Goal: Task Accomplishment & Management: Manage account settings

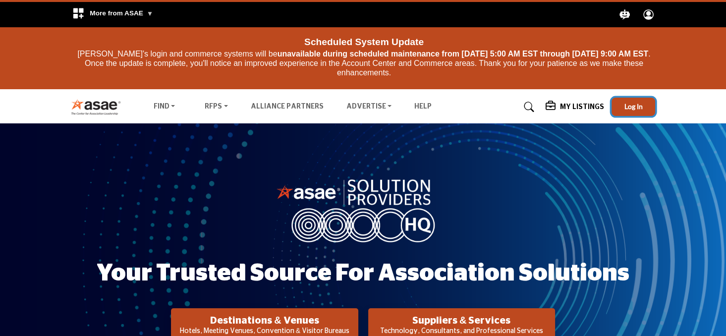
click at [631, 109] on span "Log In" at bounding box center [633, 106] width 18 height 8
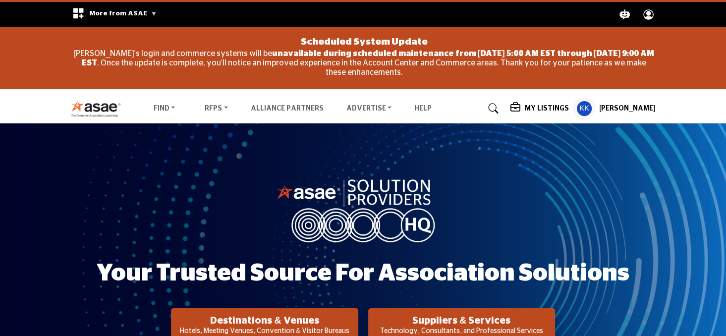
click at [637, 107] on h5 "[PERSON_NAME]" at bounding box center [627, 109] width 56 height 10
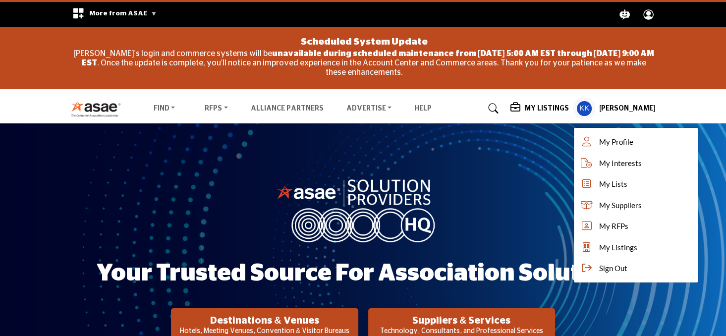
click at [568, 106] on h5 "My Listings" at bounding box center [546, 108] width 44 height 9
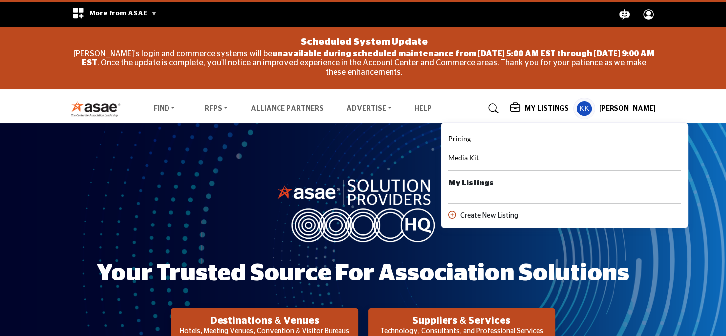
click at [418, 194] on img at bounding box center [362, 209] width 173 height 65
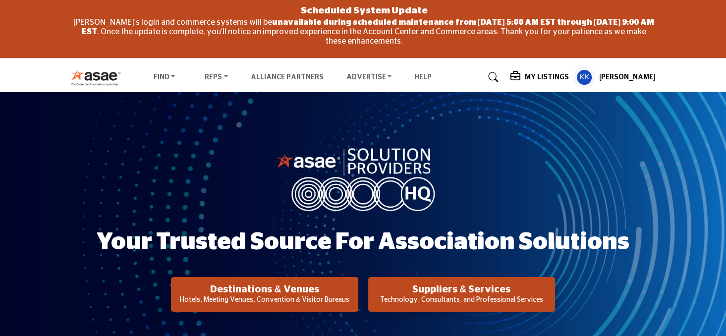
scroll to position [68, 0]
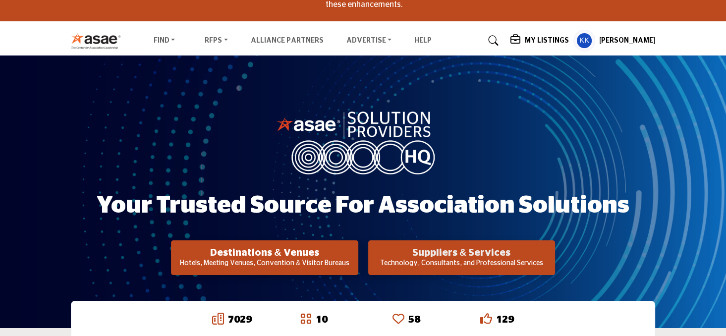
click at [480, 249] on h2 "Suppliers & Services" at bounding box center [461, 253] width 181 height 12
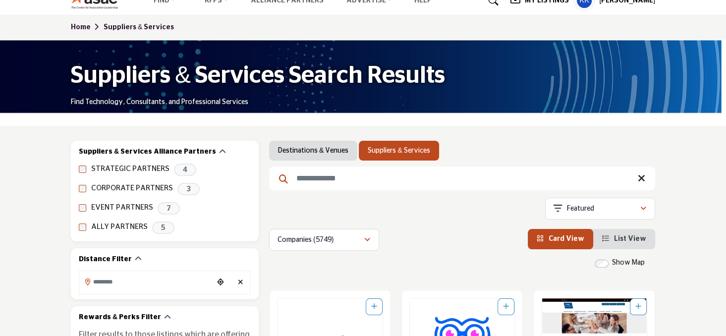
scroll to position [90, 0]
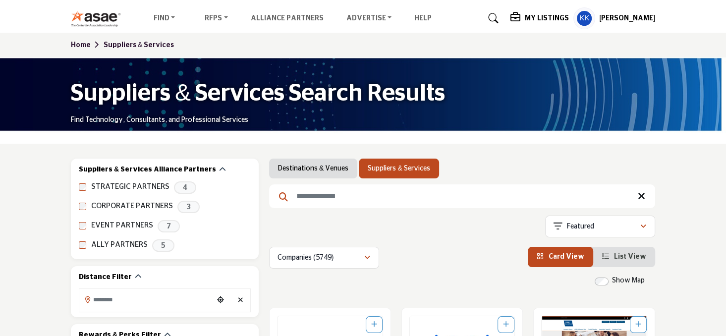
click at [335, 195] on input "Search Keyword" at bounding box center [462, 196] width 386 height 24
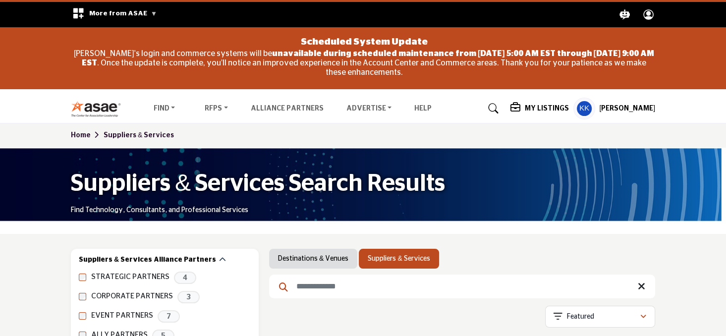
scroll to position [68, 0]
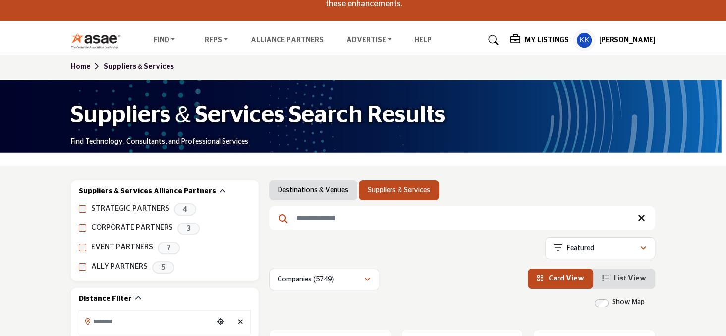
click at [338, 207] on input "Search Keyword" at bounding box center [462, 218] width 386 height 24
type input "***"
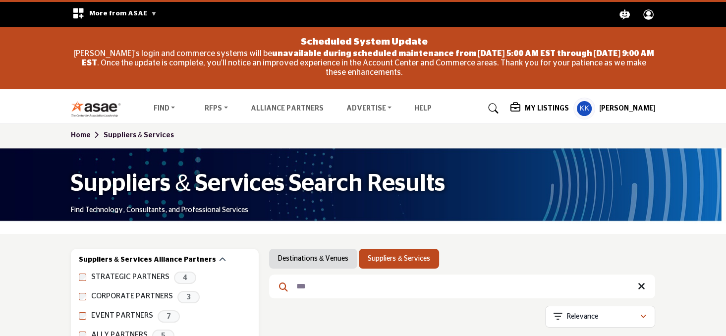
scroll to position [346, 0]
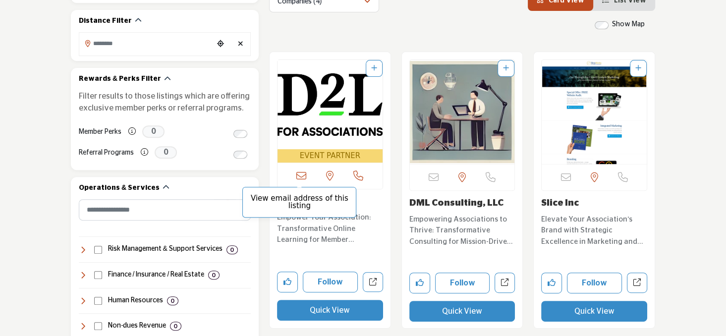
click at [300, 177] on icon at bounding box center [301, 176] width 10 height 10
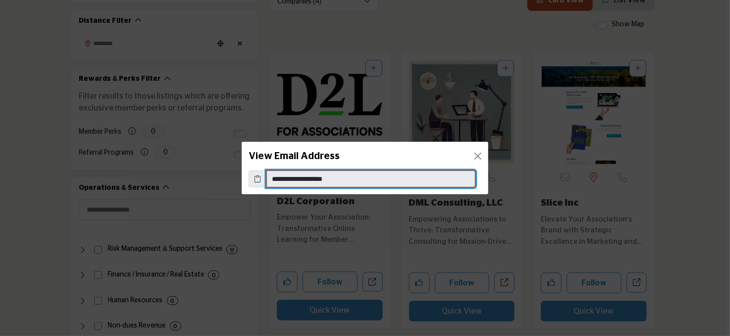
drag, startPoint x: 328, startPoint y: 181, endPoint x: 261, endPoint y: 181, distance: 67.4
click at [261, 181] on div "**********" at bounding box center [365, 178] width 233 height 17
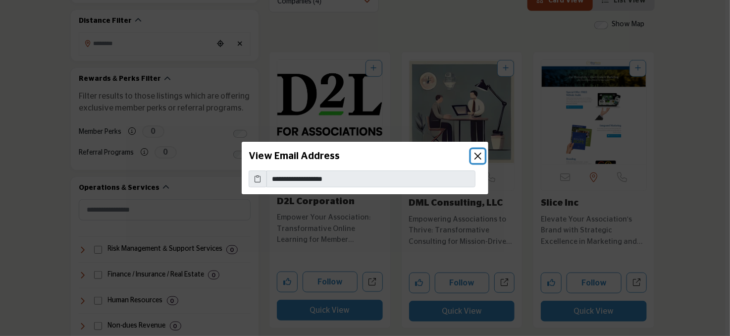
click at [481, 156] on button "Close" at bounding box center [478, 156] width 14 height 14
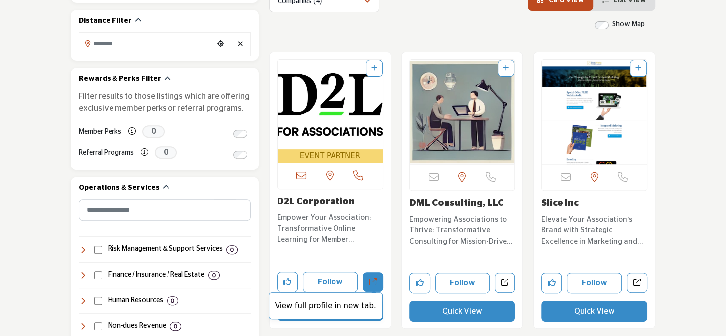
click at [376, 282] on link "View full profile in new tab." at bounding box center [373, 282] width 20 height 20
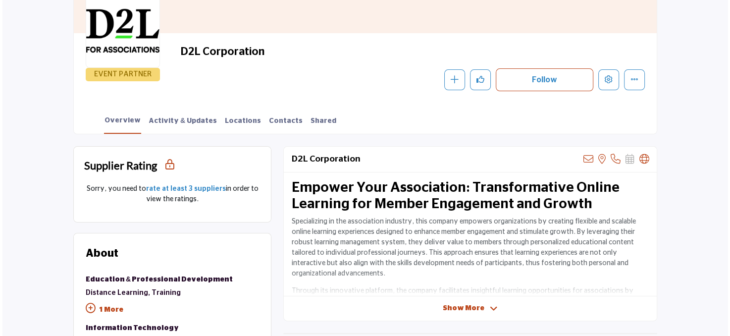
scroll to position [176, 0]
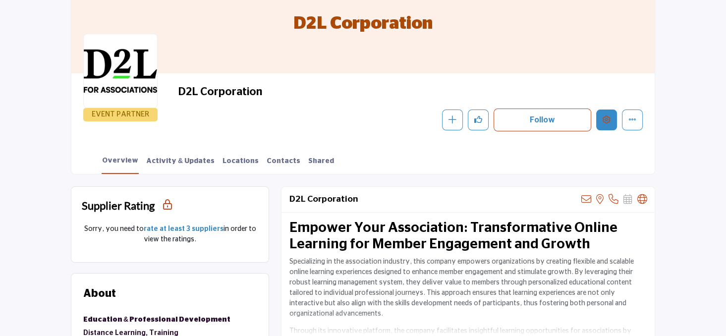
click at [606, 120] on icon "Edit company" at bounding box center [606, 119] width 8 height 8
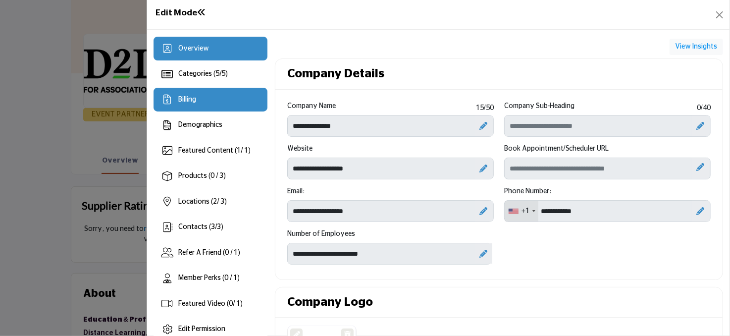
click at [196, 103] on div "Billing" at bounding box center [187, 100] width 18 height 10
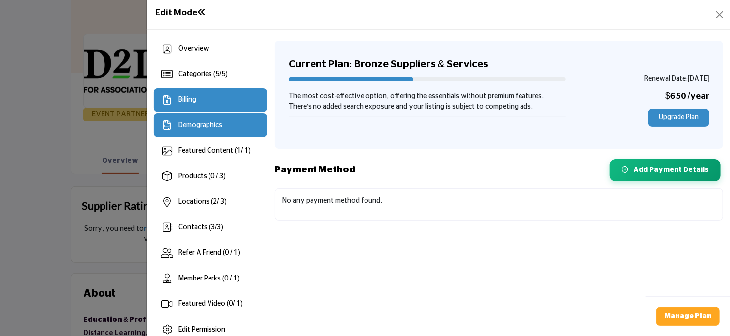
click at [197, 124] on span "Demographics" at bounding box center [200, 125] width 44 height 7
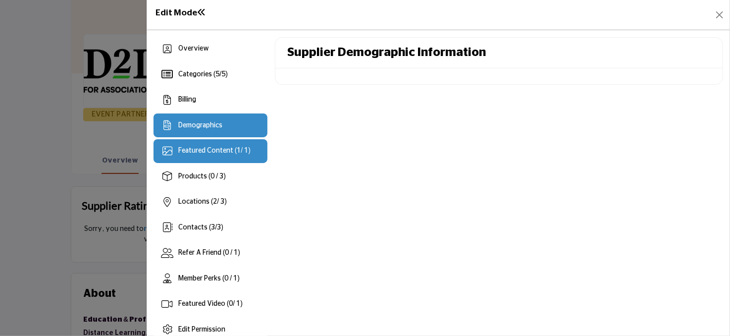
click at [202, 149] on span "Featured Content ( 1 / 1)" at bounding box center [214, 150] width 72 height 7
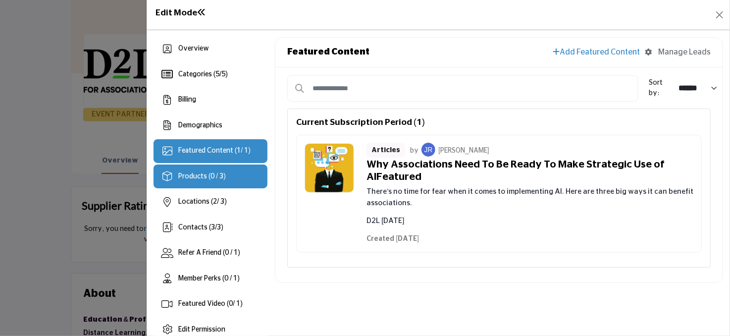
click at [199, 176] on span "Products (0 / 3)" at bounding box center [202, 176] width 48 height 7
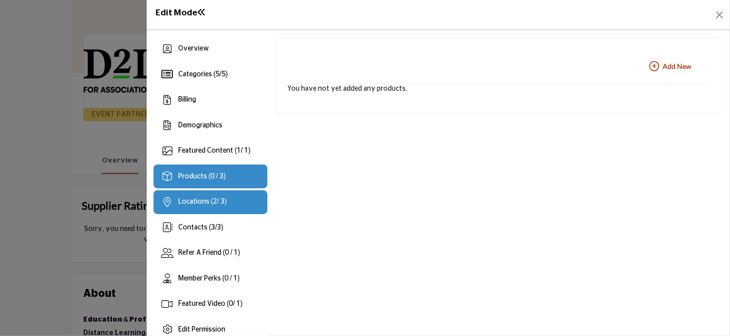
click at [199, 203] on span "Locations ( 2 / 3)" at bounding box center [202, 201] width 49 height 7
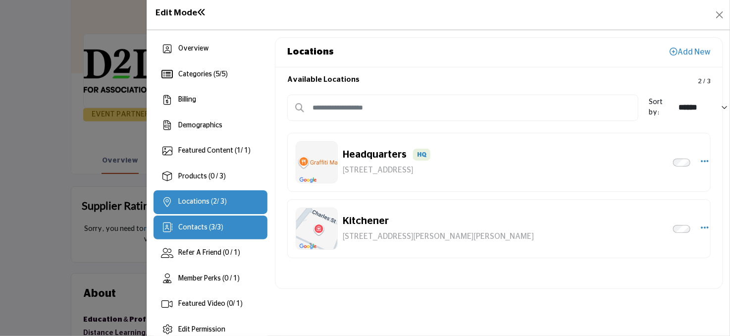
click at [192, 231] on div "Contacts ( 3 / 3 )" at bounding box center [200, 227] width 45 height 10
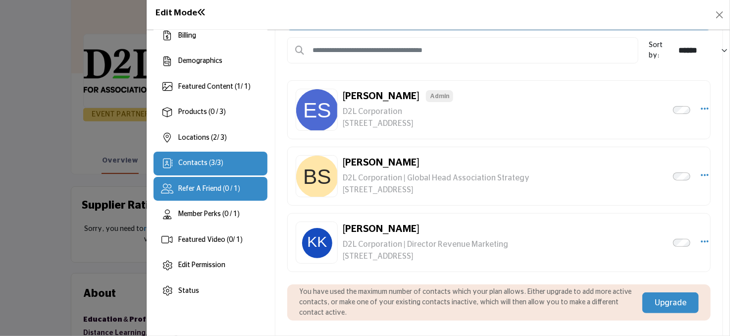
click at [198, 194] on div "Refer A Friend (0 / 1)" at bounding box center [211, 189] width 114 height 24
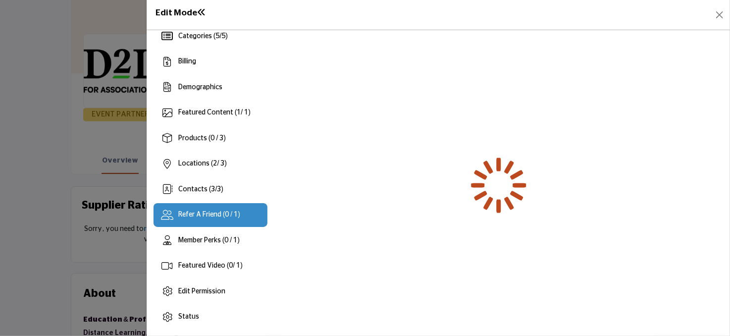
scroll to position [38, 0]
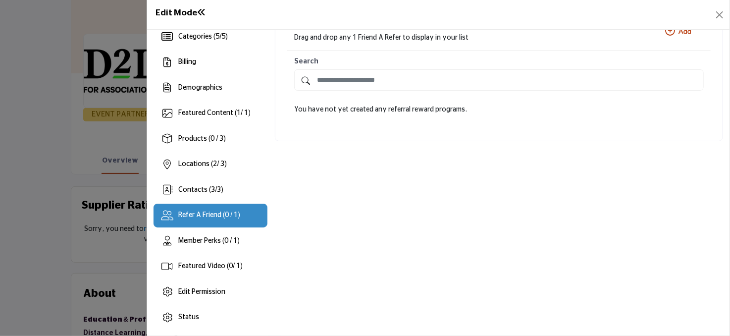
scroll to position [38, 0]
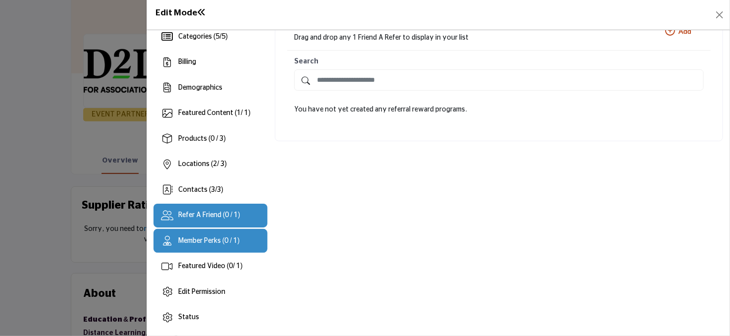
click at [190, 247] on div "Member Perks (0 / 1)" at bounding box center [211, 241] width 114 height 24
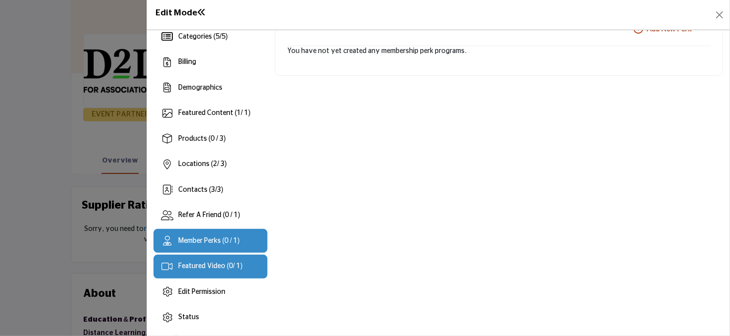
click at [199, 271] on div "Featured Video ( 0 / 1)" at bounding box center [210, 266] width 64 height 10
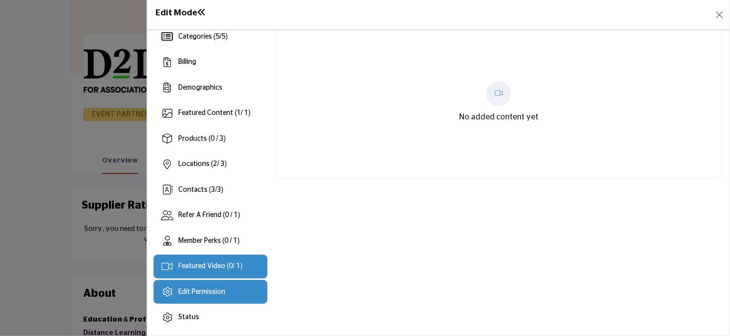
click at [204, 293] on span "Edit Permission" at bounding box center [201, 291] width 47 height 7
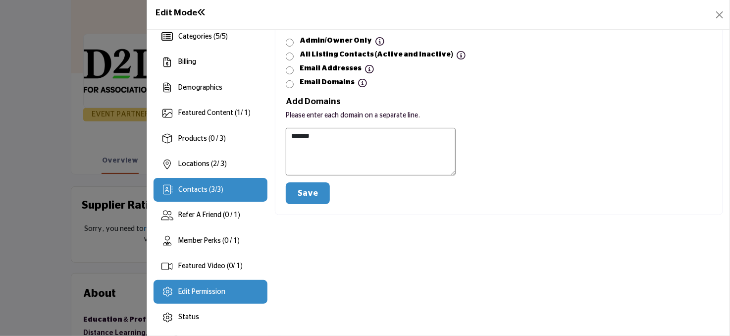
click at [208, 194] on div "Contacts ( 3 / 3 )" at bounding box center [200, 190] width 45 height 10
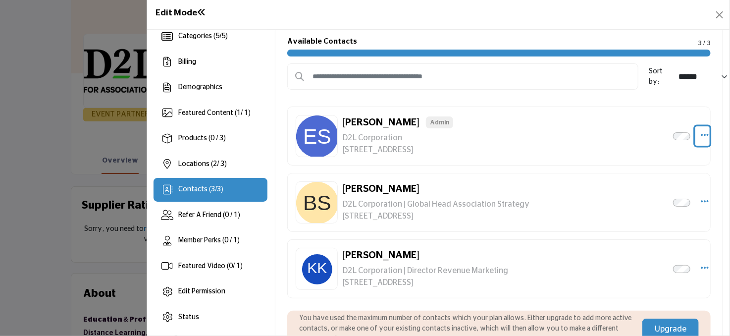
click at [703, 133] on icon "Select Droddown options" at bounding box center [705, 134] width 8 height 9
click at [705, 268] on button "Select Droddown options" at bounding box center [702, 269] width 14 height 20
click at [634, 198] on span "Pin to Top" at bounding box center [645, 198] width 32 height 7
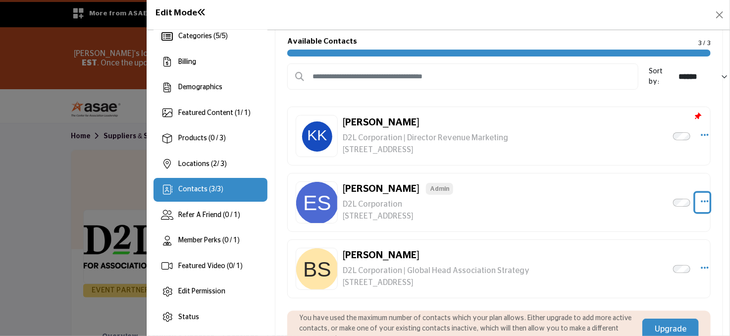
click at [701, 202] on icon "Select Droddown options" at bounding box center [705, 201] width 8 height 9
click at [704, 132] on icon "Select Droddown options" at bounding box center [705, 134] width 8 height 9
click at [674, 178] on link "Edit Contact" at bounding box center [657, 183] width 96 height 18
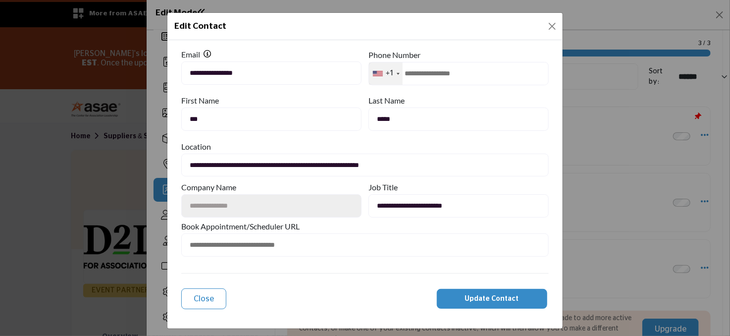
click at [438, 70] on input "text" at bounding box center [459, 73] width 180 height 23
click at [416, 73] on input "**********" at bounding box center [459, 73] width 180 height 23
click at [429, 72] on input "**********" at bounding box center [459, 73] width 180 height 23
type input "**********"
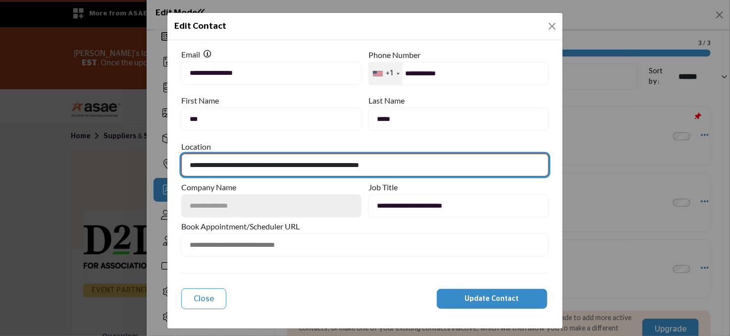
click at [423, 165] on select "**********" at bounding box center [365, 165] width 368 height 23
click at [181, 154] on select "**********" at bounding box center [365, 165] width 368 height 23
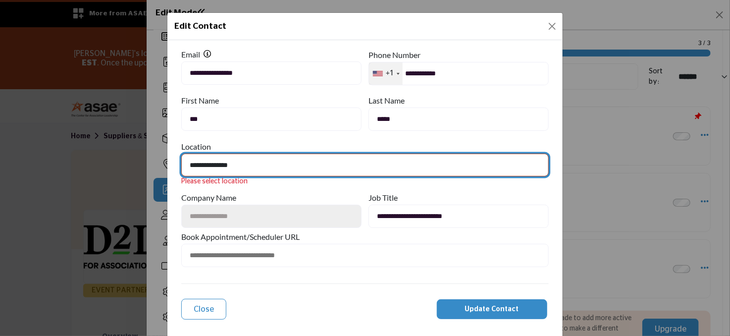
click at [242, 165] on select "**********" at bounding box center [365, 165] width 368 height 23
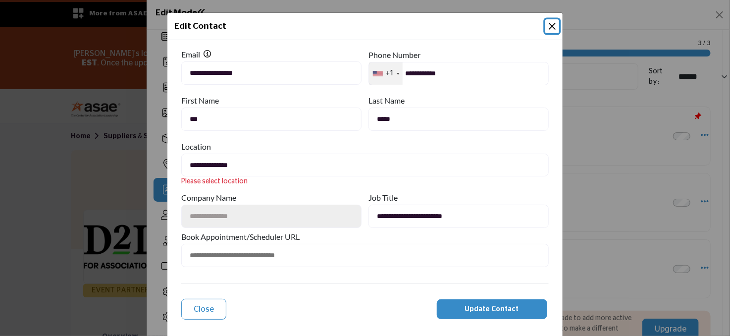
click at [287, 192] on div "Company Name" at bounding box center [271, 197] width 180 height 14
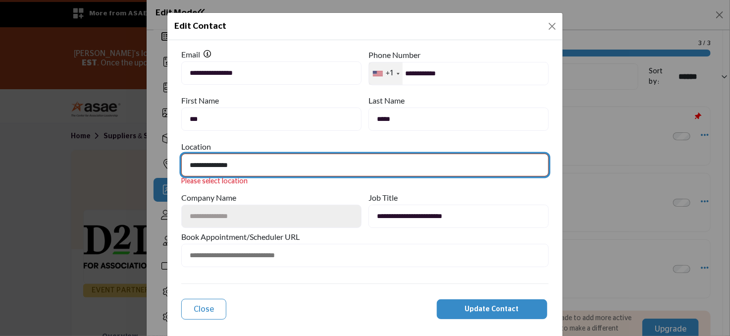
click at [283, 165] on select "**********" at bounding box center [365, 165] width 368 height 23
select select "**********"
click at [181, 154] on select "**********" at bounding box center [365, 165] width 368 height 23
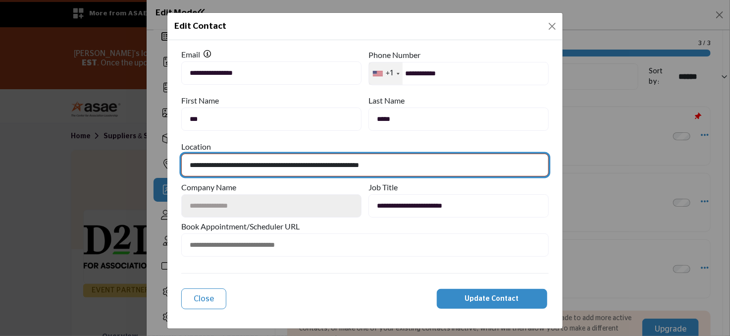
scroll to position [3, 0]
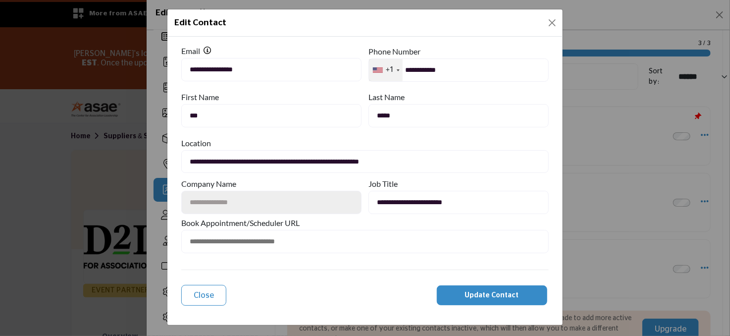
click at [364, 239] on input "text" at bounding box center [365, 241] width 368 height 23
click at [345, 244] on input "text" at bounding box center [365, 241] width 368 height 23
click at [347, 240] on input "text" at bounding box center [365, 241] width 368 height 23
click at [484, 292] on span "Update Contact" at bounding box center [492, 295] width 54 height 7
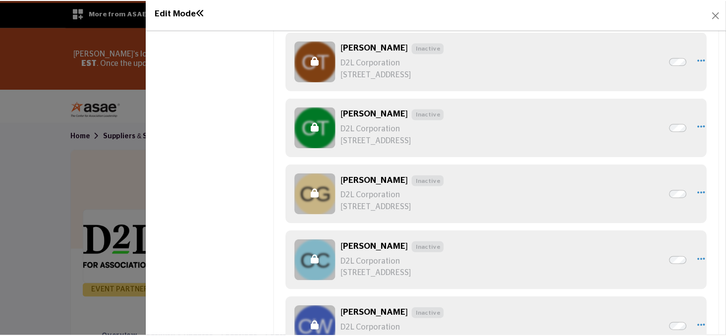
scroll to position [0, 0]
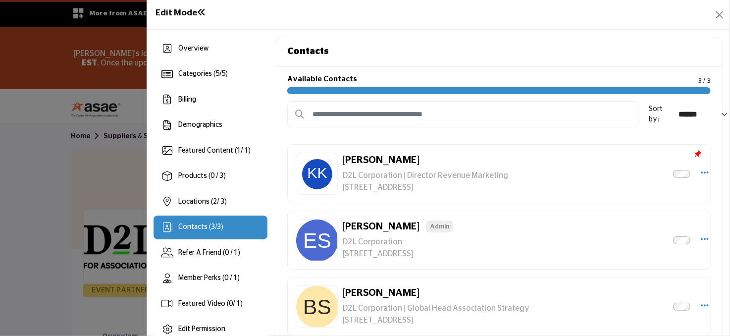
click at [467, 51] on div "Contacts" at bounding box center [498, 52] width 447 height 30
click at [717, 17] on button "Close" at bounding box center [720, 15] width 14 height 14
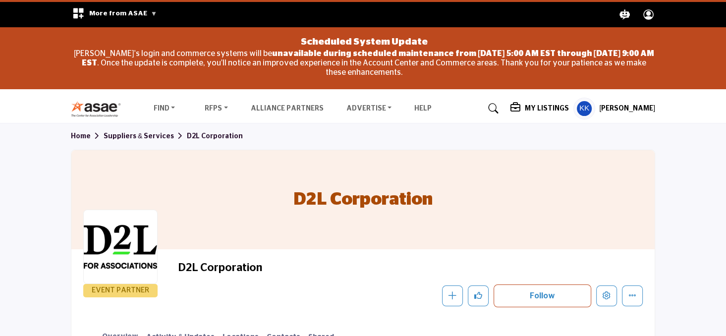
click at [568, 105] on h5 "My Listings" at bounding box center [546, 108] width 44 height 9
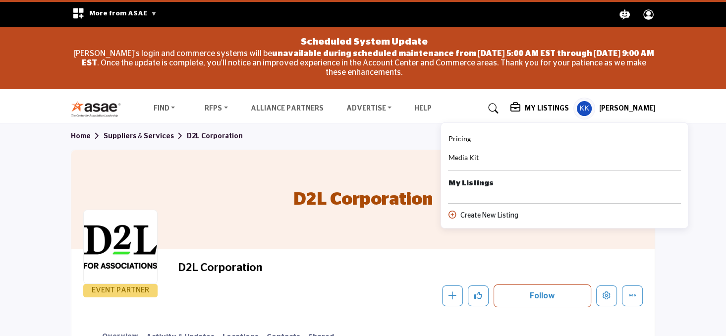
click at [635, 108] on h5 "[PERSON_NAME]" at bounding box center [627, 109] width 56 height 10
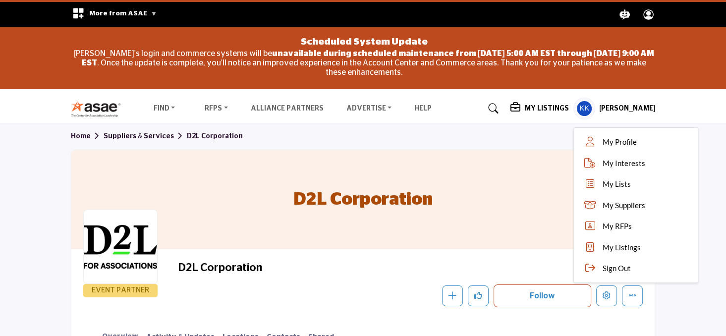
click at [511, 180] on div "D2L Corporation" at bounding box center [362, 199] width 583 height 99
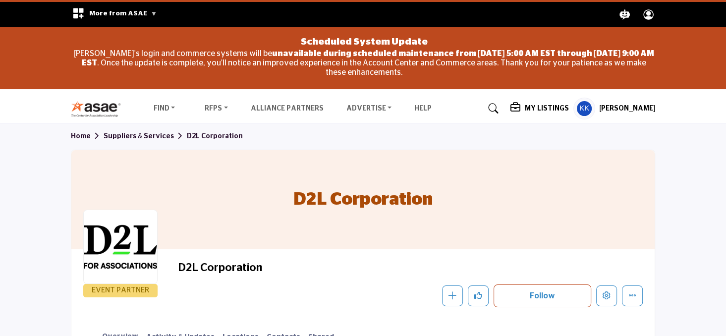
click at [223, 269] on h2 "D2L Corporation" at bounding box center [314, 267] width 272 height 13
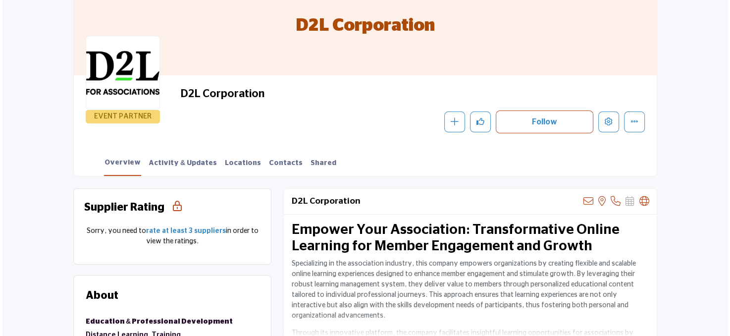
scroll to position [174, 0]
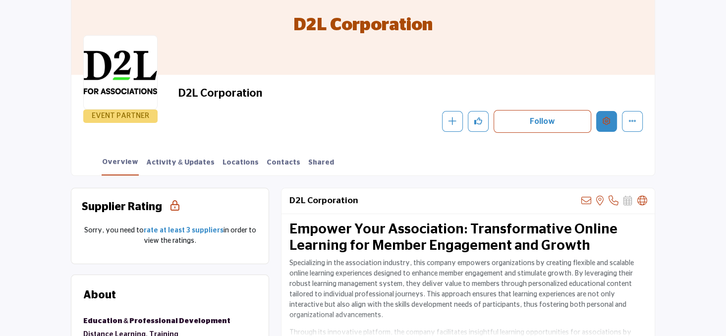
click at [605, 126] on button "Edit company" at bounding box center [606, 121] width 21 height 21
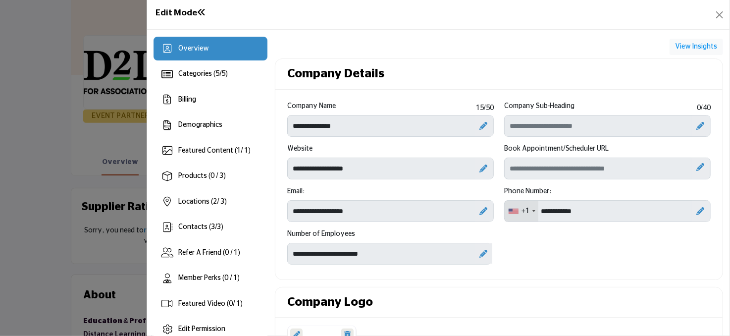
click at [276, 209] on div "**********" at bounding box center [498, 186] width 447 height 186
click at [482, 209] on icon at bounding box center [484, 211] width 8 height 8
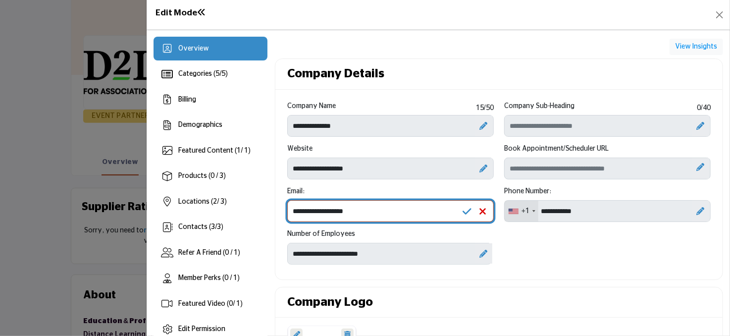
click at [412, 210] on input "**********" at bounding box center [390, 211] width 207 height 22
drag, startPoint x: 381, startPoint y: 209, endPoint x: 271, endPoint y: 207, distance: 110.0
type input "**********"
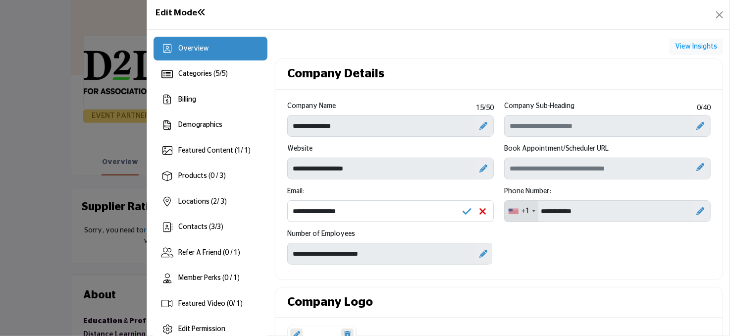
click at [578, 253] on div "**********" at bounding box center [499, 186] width 434 height 170
click at [697, 125] on icon at bounding box center [701, 126] width 8 height 8
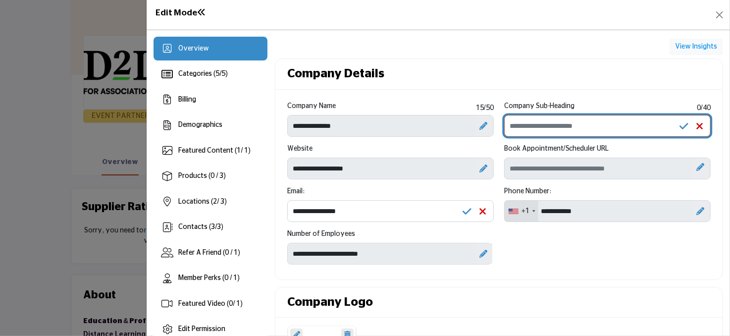
click at [610, 126] on input "Enter Company Sub-Heading" at bounding box center [607, 126] width 207 height 22
type input "**********"
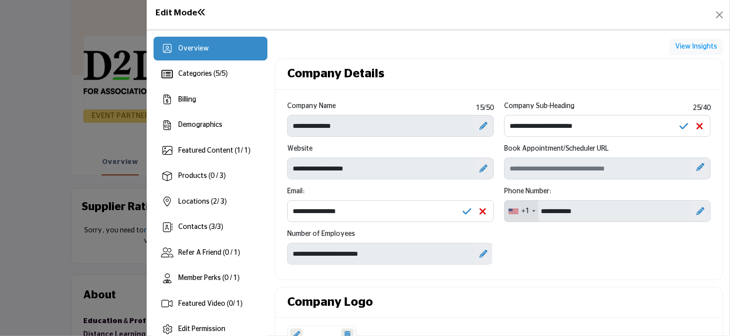
click at [681, 126] on icon at bounding box center [684, 126] width 9 height 10
click at [615, 241] on div "**********" at bounding box center [499, 186] width 434 height 170
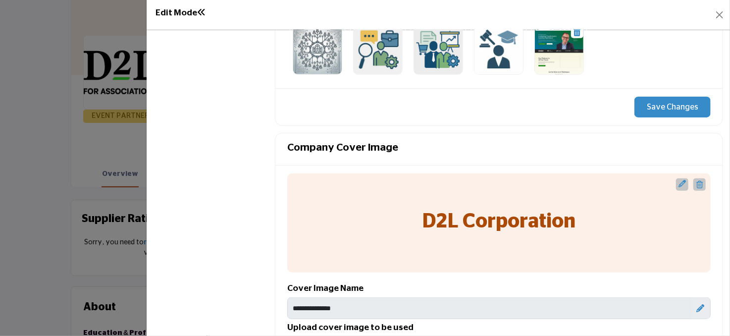
scroll to position [402, 0]
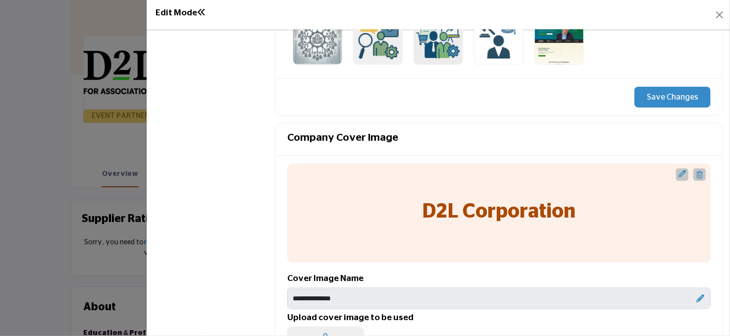
click at [539, 211] on h5 "D2L Corporation" at bounding box center [499, 212] width 153 height 24
click at [679, 174] on icon "Upgrade Custom Cover Text" at bounding box center [682, 173] width 7 height 7
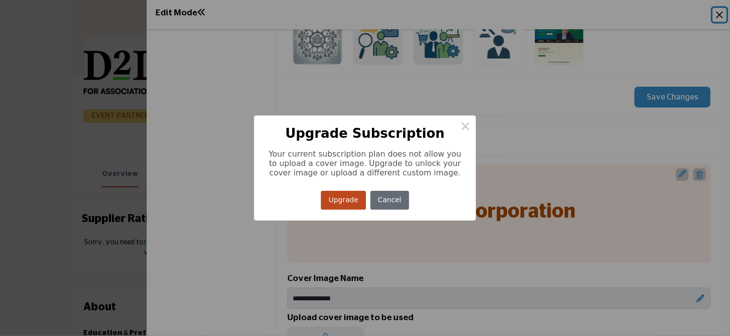
click at [397, 194] on button "Cancel" at bounding box center [390, 200] width 39 height 19
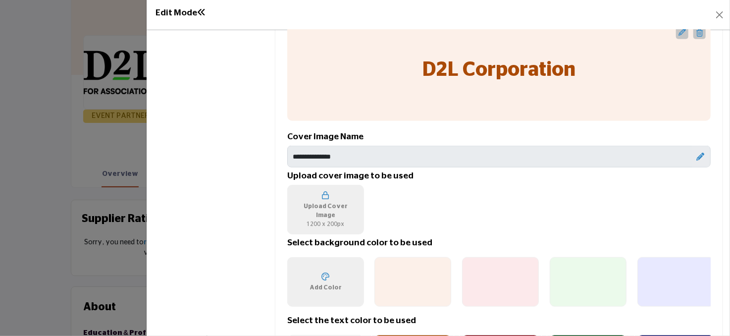
scroll to position [544, 0]
click at [320, 210] on span "Upload Cover Image 1200 x 200px" at bounding box center [326, 214] width 58 height 27
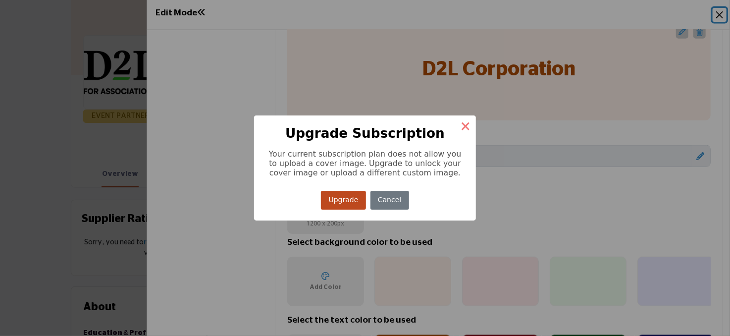
click at [471, 119] on button "×" at bounding box center [465, 125] width 21 height 21
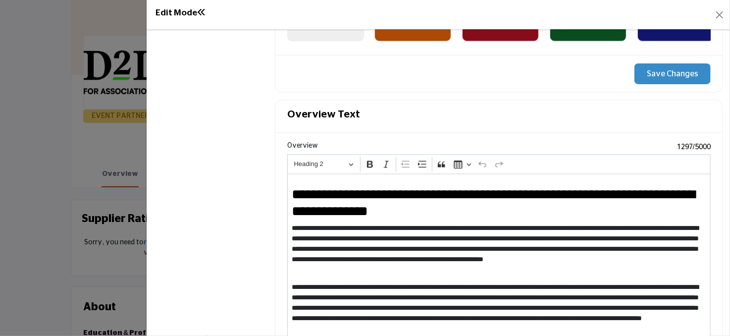
scroll to position [1092, 0]
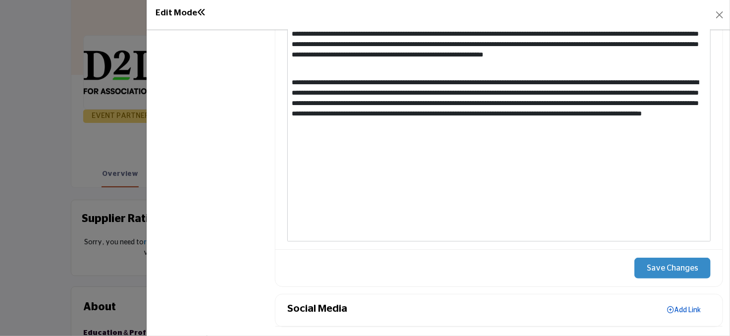
click at [690, 304] on link "Add Link" at bounding box center [683, 310] width 53 height 15
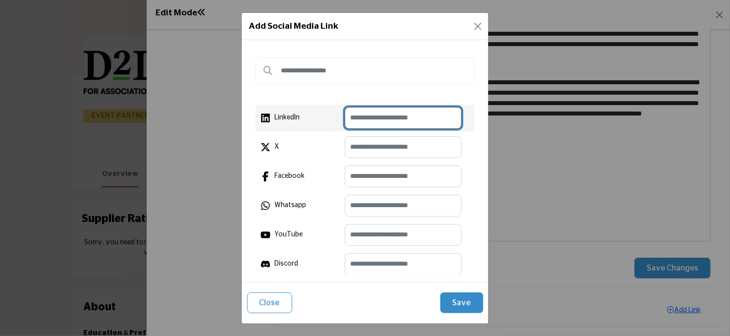
paste input "**********"
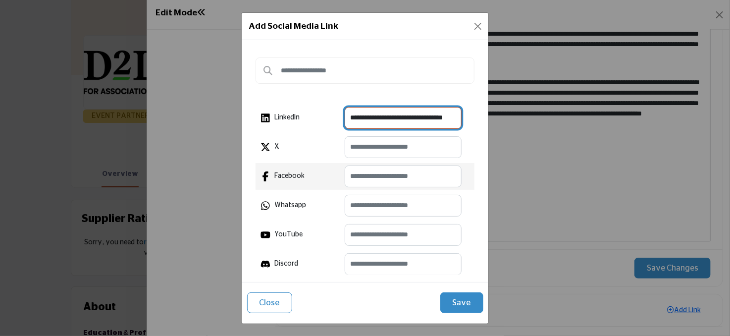
scroll to position [0, 19]
type input "**********"
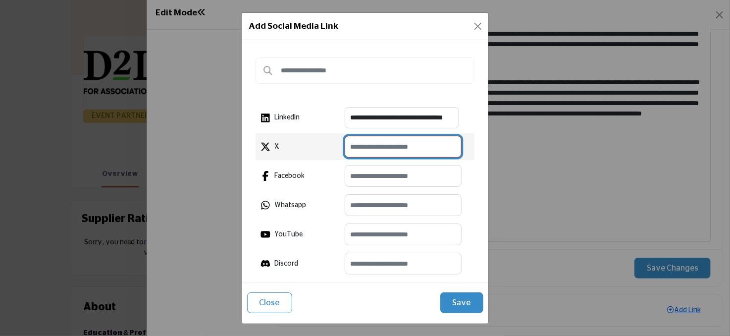
scroll to position [0, 0]
click at [373, 139] on input "text" at bounding box center [403, 147] width 117 height 22
paste input "****"
click at [353, 145] on input "****" at bounding box center [403, 147] width 117 height 22
type input "****"
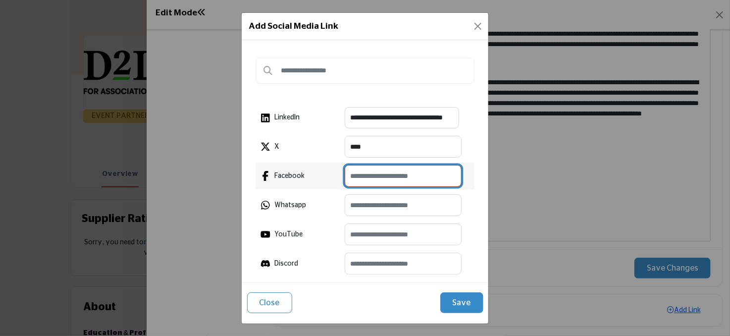
paste input "**********"
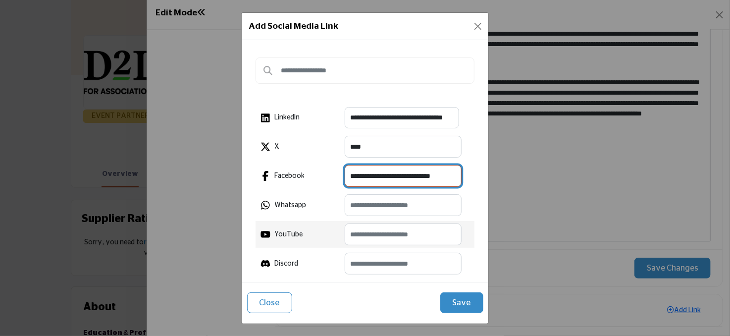
scroll to position [0, 4]
type input "**********"
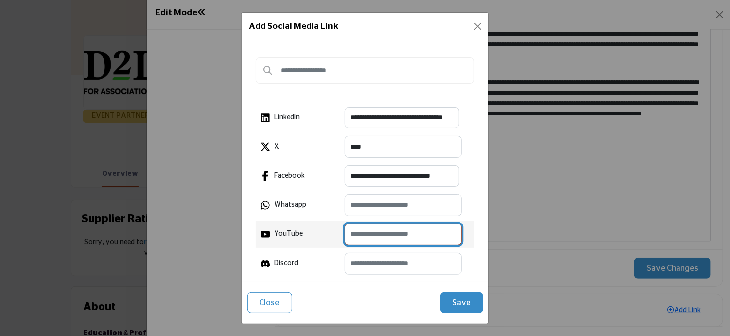
click at [384, 230] on input "text" at bounding box center [403, 234] width 117 height 22
paste input "**********"
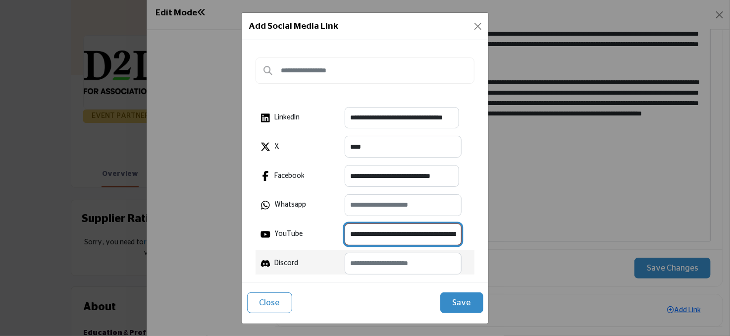
scroll to position [0, 146]
type input "**********"
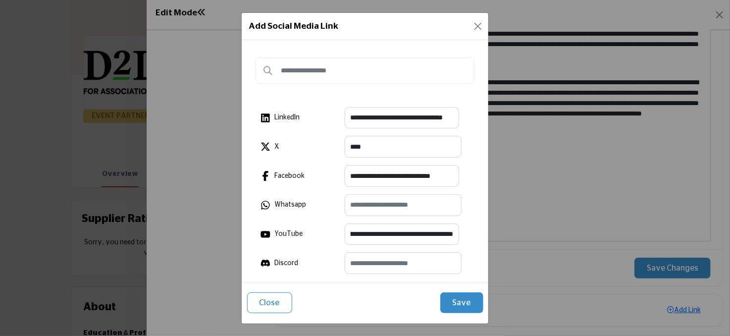
scroll to position [0, 0]
click at [460, 300] on button "Save" at bounding box center [461, 302] width 43 height 21
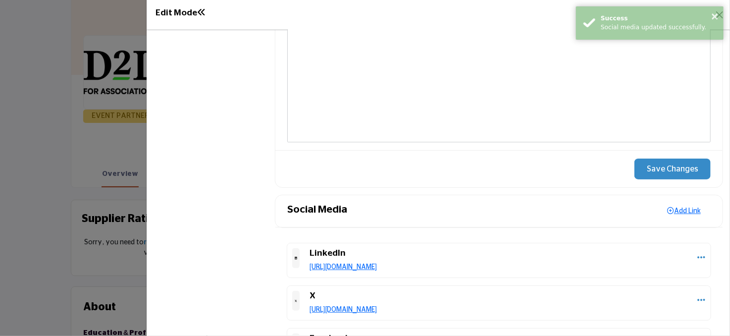
scroll to position [1278, 0]
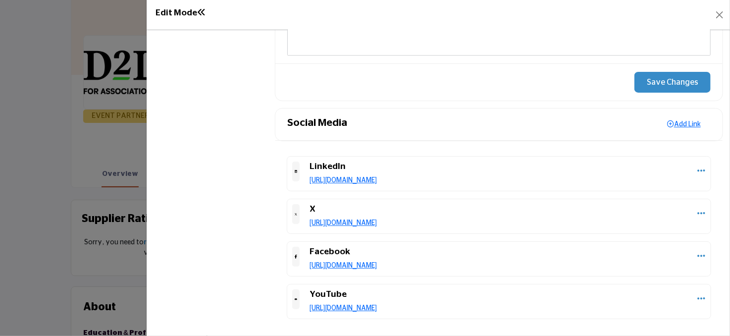
click at [665, 72] on button "Save Changes" at bounding box center [673, 82] width 76 height 21
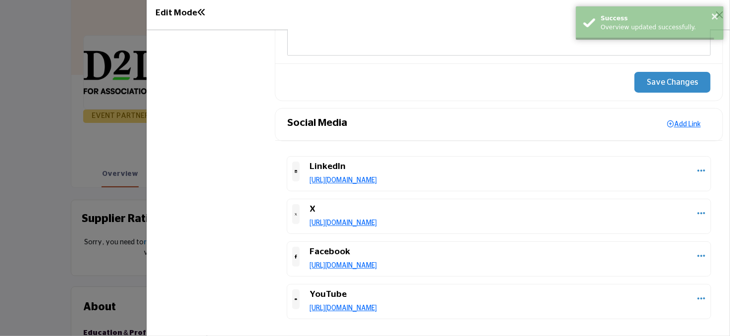
click at [675, 78] on button "Save Changes" at bounding box center [673, 82] width 76 height 21
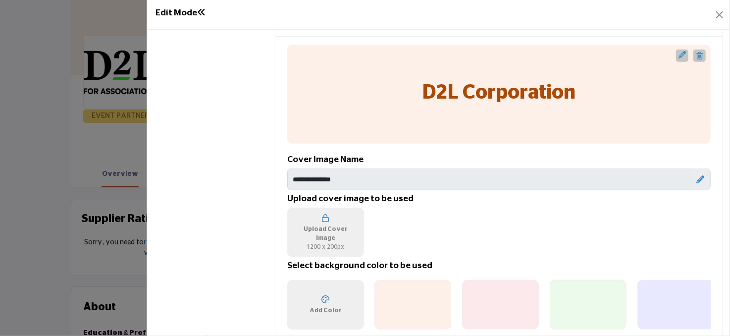
scroll to position [0, 0]
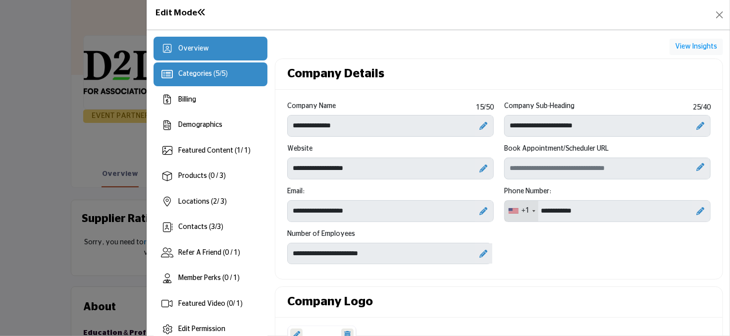
drag, startPoint x: 191, startPoint y: 76, endPoint x: 192, endPoint y: 81, distance: 5.1
click at [191, 76] on span "Categories ( 5 / 5 )" at bounding box center [203, 73] width 50 height 7
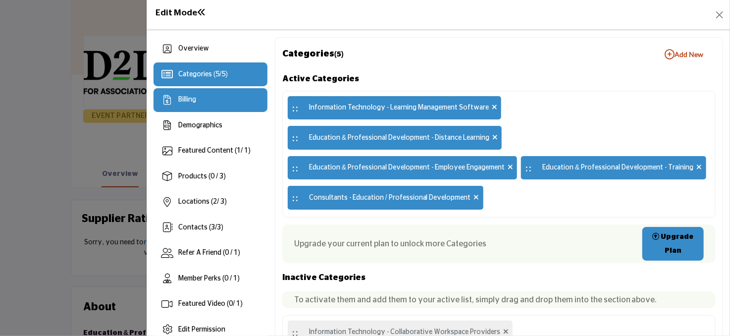
click at [193, 96] on span "Billing" at bounding box center [187, 99] width 18 height 7
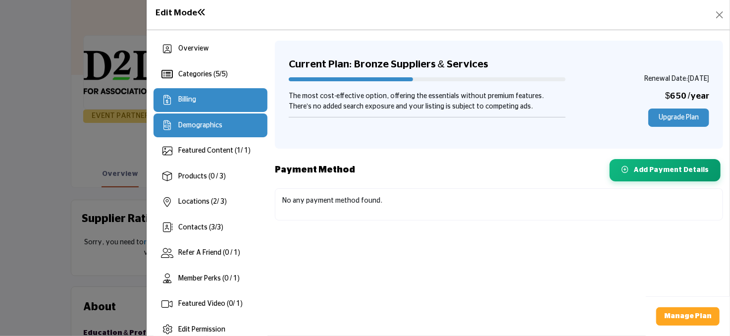
click at [202, 124] on span "Demographics" at bounding box center [200, 125] width 44 height 7
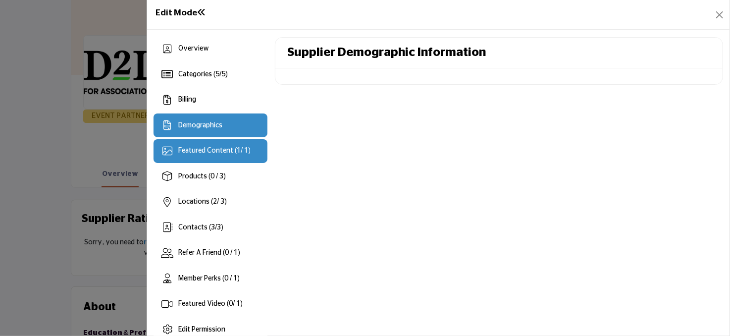
click at [200, 147] on span "Featured Content ( 1 / 1)" at bounding box center [214, 150] width 72 height 7
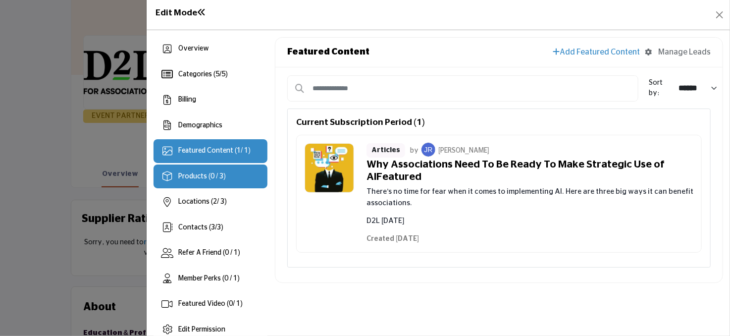
click at [201, 173] on span "Products (0 / 3)" at bounding box center [202, 176] width 48 height 7
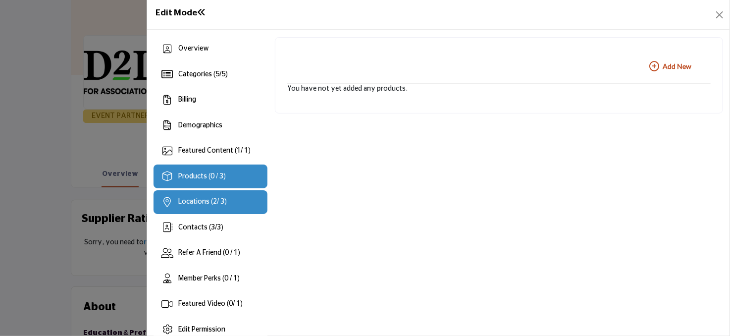
click at [206, 203] on span "Locations ( 2 / 3)" at bounding box center [202, 201] width 49 height 7
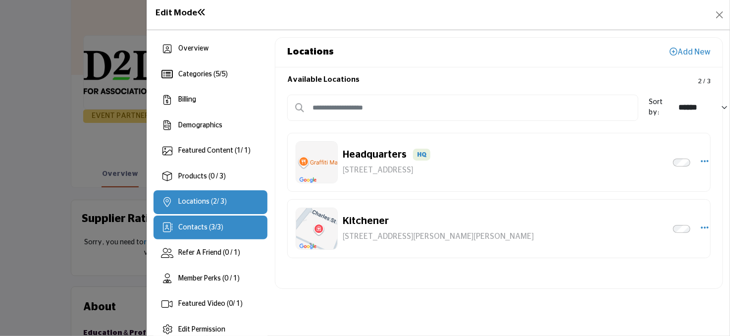
click at [202, 227] on span "Contacts ( 3 / 3 )" at bounding box center [200, 227] width 45 height 7
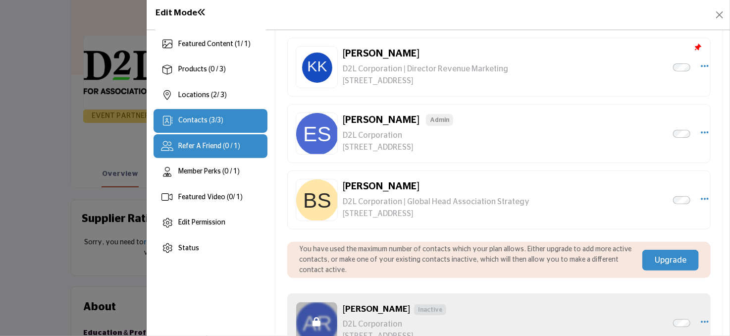
scroll to position [121, 0]
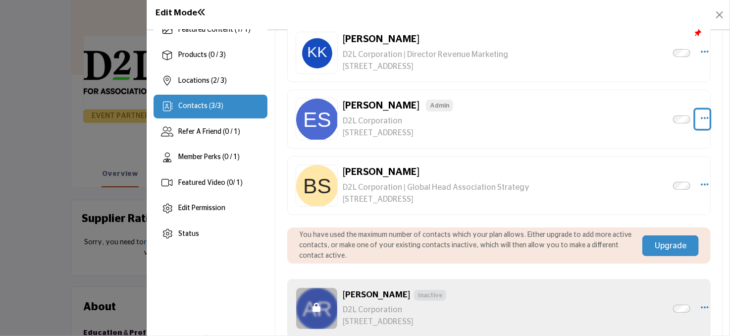
click at [703, 118] on icon "Select Droddown options" at bounding box center [705, 117] width 8 height 9
click at [669, 160] on link "Delete" at bounding box center [657, 166] width 96 height 18
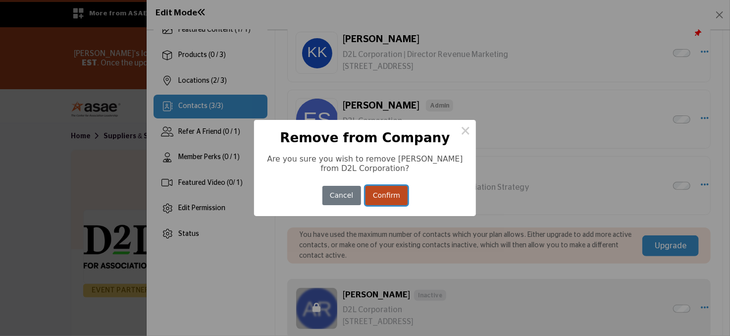
click at [392, 193] on button "Confirm" at bounding box center [387, 195] width 43 height 19
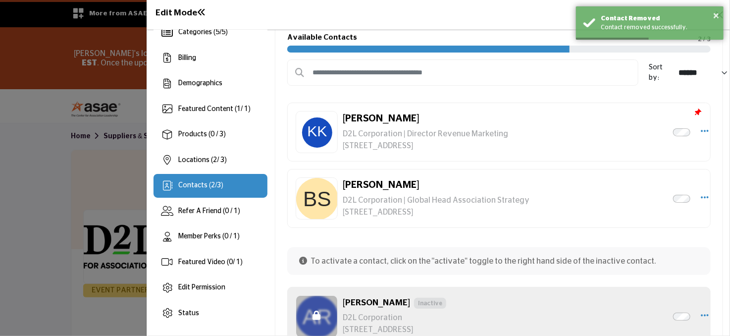
scroll to position [13, 0]
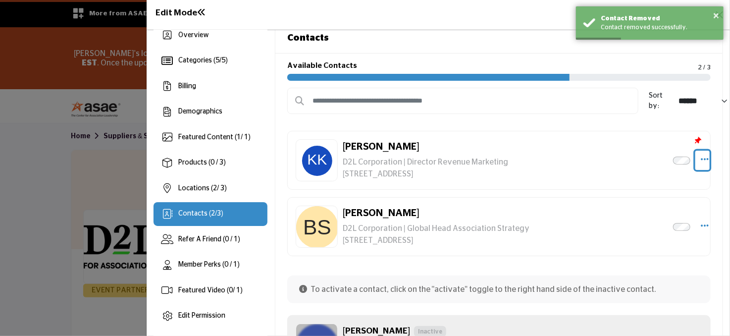
click at [704, 158] on icon "Select Droddown options" at bounding box center [705, 159] width 8 height 9
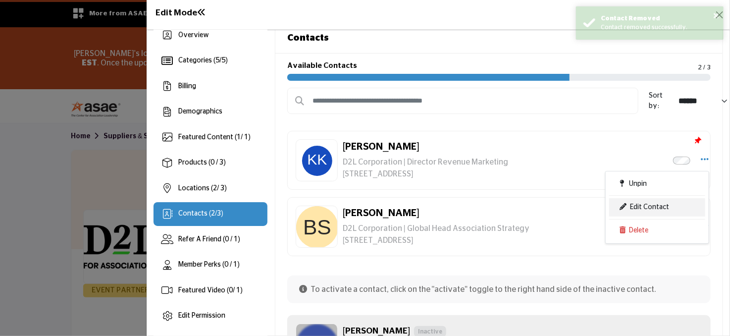
click at [668, 208] on link "Edit Contact" at bounding box center [657, 207] width 96 height 18
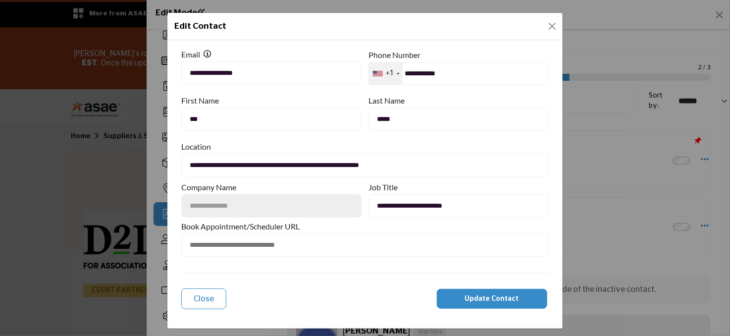
click at [492, 299] on span "Update Contact" at bounding box center [492, 298] width 54 height 7
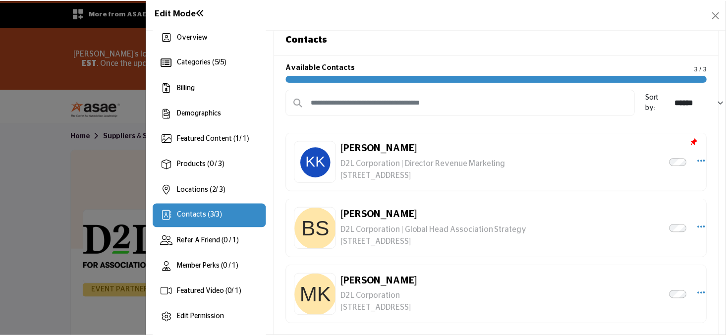
scroll to position [0, 0]
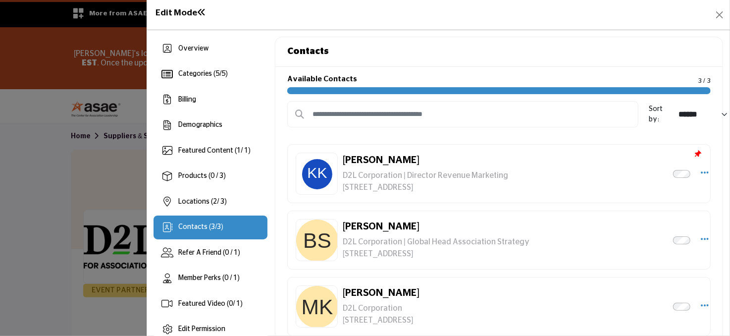
click at [557, 46] on div "Contacts" at bounding box center [498, 52] width 447 height 30
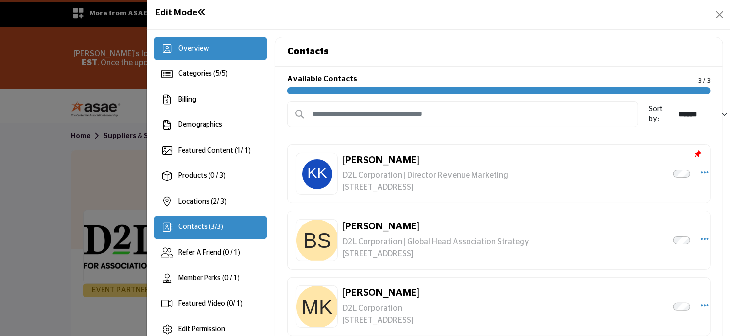
click at [203, 51] on span "Overview" at bounding box center [193, 48] width 31 height 7
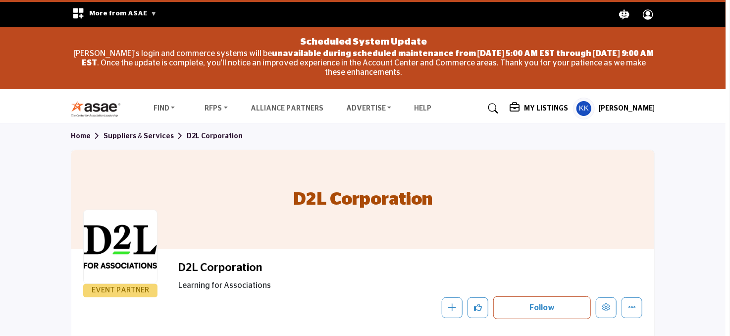
click at [23, 151] on div at bounding box center [365, 168] width 730 height 336
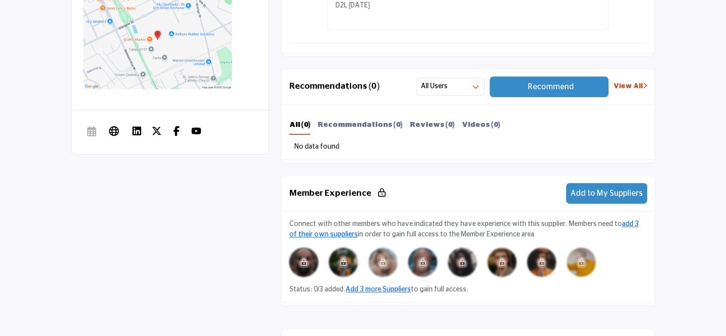
scroll to position [630, 0]
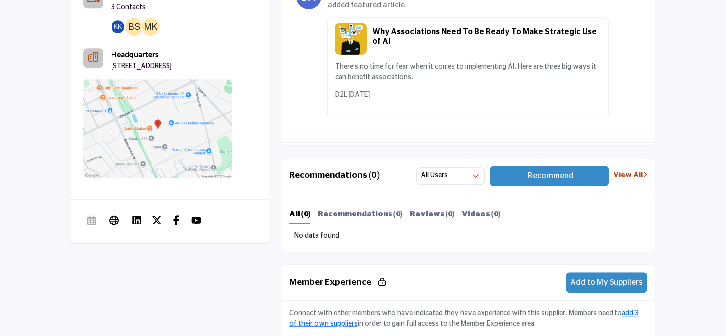
click at [198, 225] on img at bounding box center [196, 220] width 10 height 10
click at [175, 225] on img at bounding box center [176, 220] width 10 height 10
click at [139, 225] on img at bounding box center [137, 220] width 10 height 10
click at [115, 226] on icon at bounding box center [114, 220] width 10 height 12
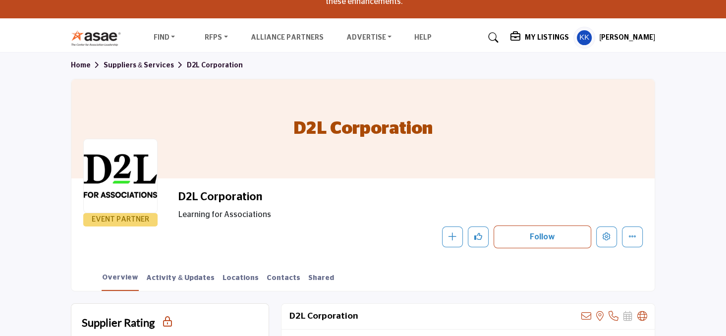
scroll to position [0, 0]
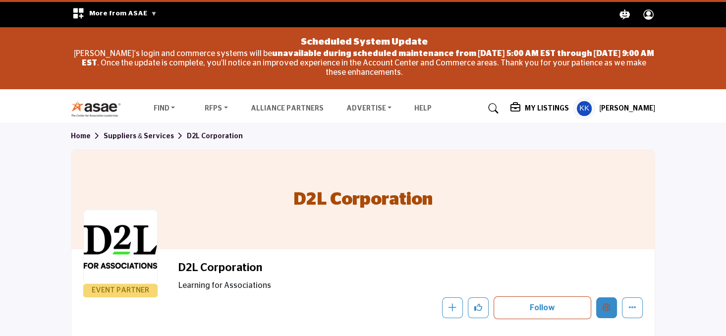
click at [609, 303] on icon "Edit company" at bounding box center [606, 307] width 8 height 8
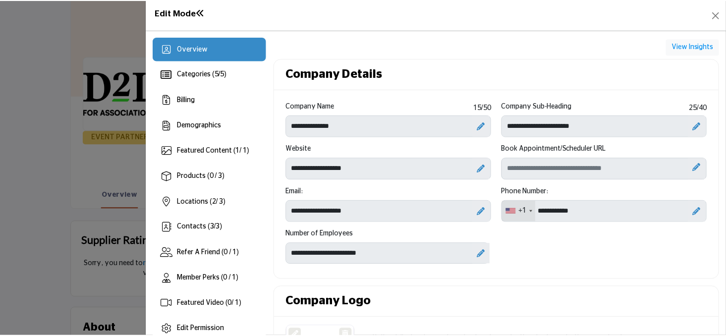
scroll to position [162, 0]
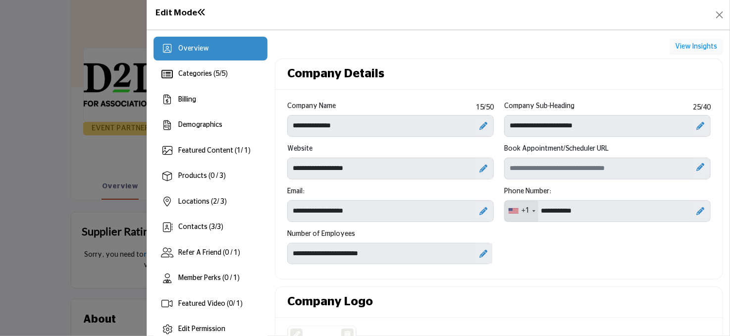
click at [282, 164] on div "**********" at bounding box center [390, 165] width 217 height 43
click at [480, 167] on icon at bounding box center [484, 168] width 8 height 8
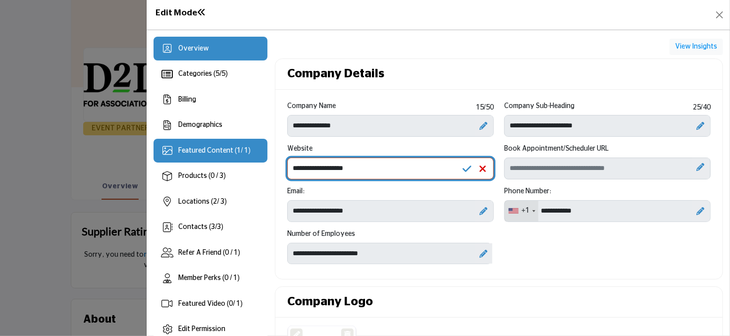
drag, startPoint x: 406, startPoint y: 169, endPoint x: 257, endPoint y: 153, distance: 149.5
paste input "**********"
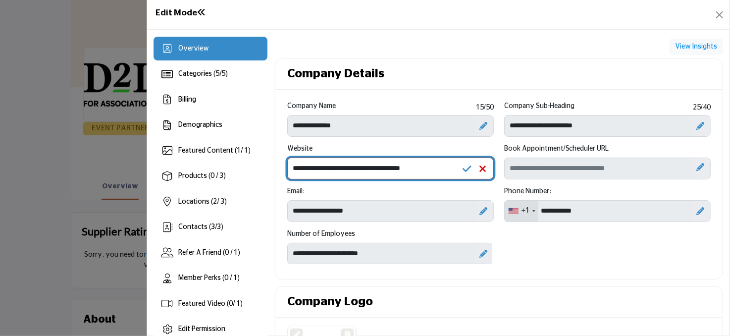
type input "**********"
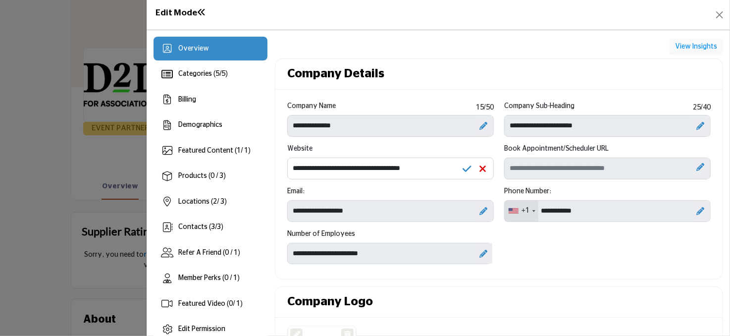
click at [467, 168] on icon at bounding box center [467, 169] width 9 height 10
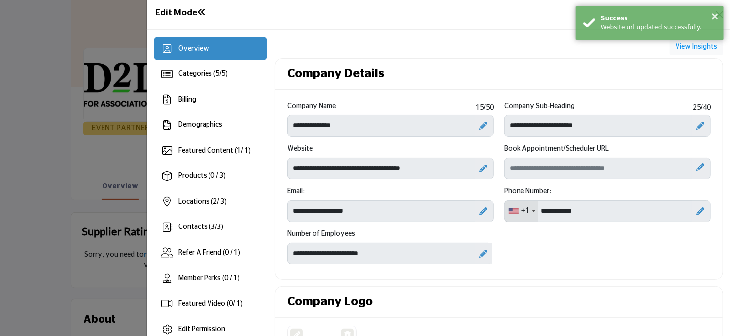
click at [200, 51] on span "Overview" at bounding box center [193, 48] width 31 height 7
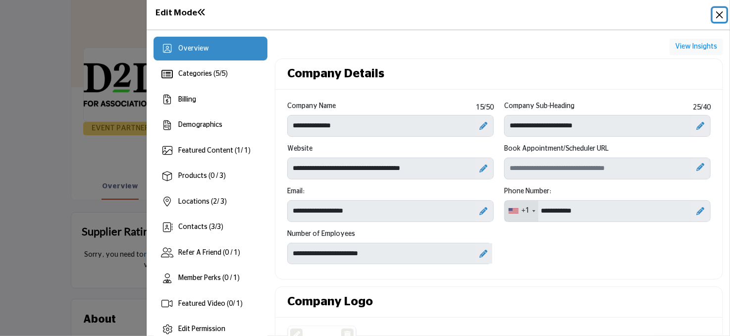
click at [719, 17] on button "Close" at bounding box center [720, 15] width 14 height 14
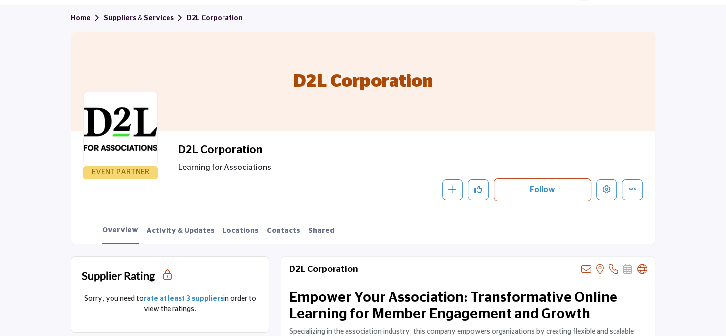
scroll to position [157, 0]
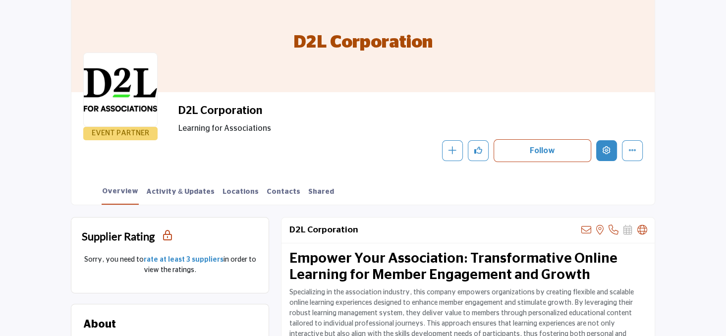
drag, startPoint x: 608, startPoint y: 148, endPoint x: 564, endPoint y: 183, distance: 56.5
click at [593, 180] on div "D2L Corporation EVENT PARTNER D2L Corporation Learning for Associations Follow …" at bounding box center [363, 99] width 584 height 212
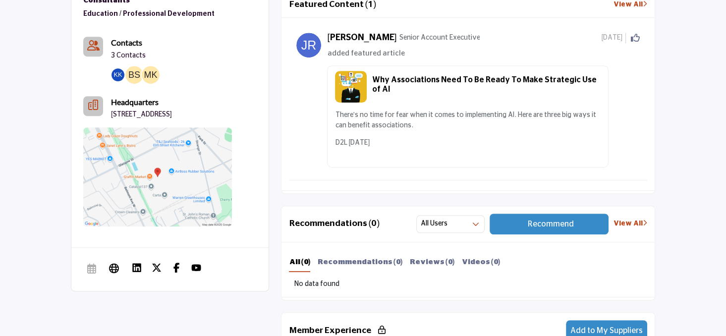
scroll to position [590, 0]
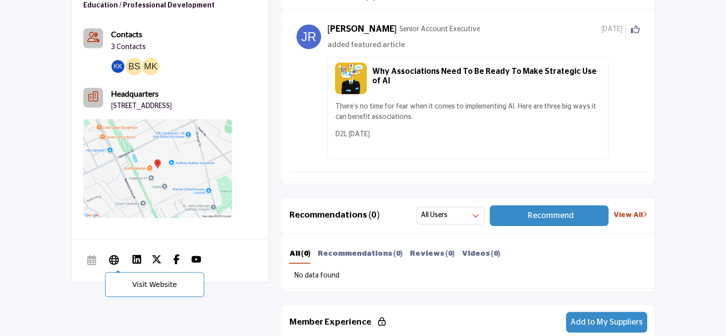
click at [112, 266] on icon at bounding box center [114, 260] width 10 height 12
click at [142, 291] on p "Visit Website" at bounding box center [154, 284] width 88 height 14
click at [112, 266] on icon at bounding box center [114, 260] width 10 height 12
click at [144, 290] on p "Visit Website" at bounding box center [154, 284] width 88 height 14
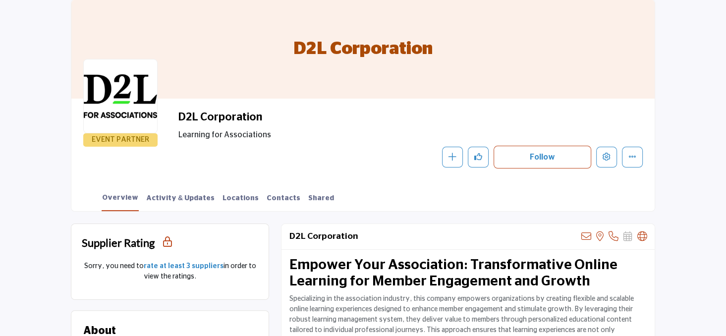
scroll to position [70, 0]
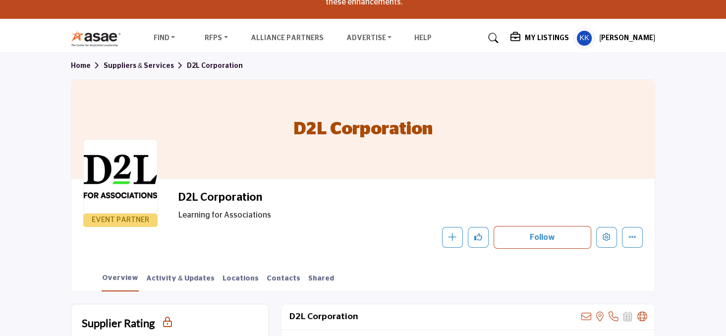
click at [385, 129] on h1 "D2L Corporation" at bounding box center [362, 129] width 139 height 99
click at [121, 174] on div at bounding box center [120, 176] width 74 height 74
click at [185, 275] on link "Activity & Updates" at bounding box center [180, 281] width 69 height 17
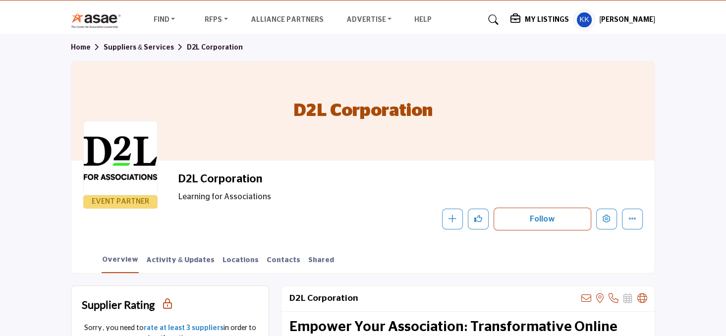
scroll to position [104, 0]
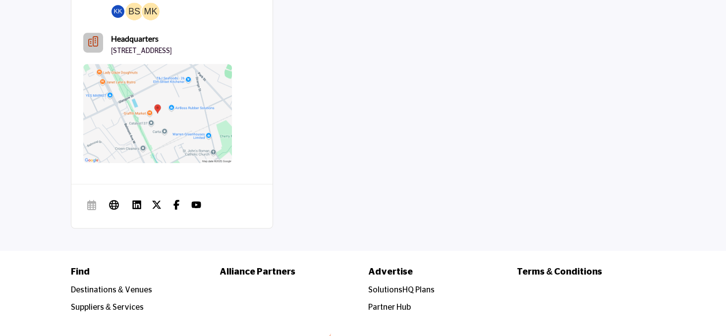
scroll to position [646, 0]
click at [111, 210] on icon at bounding box center [114, 204] width 10 height 12
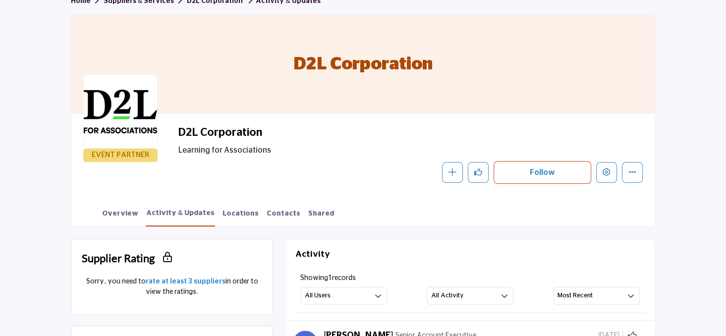
scroll to position [201, 0]
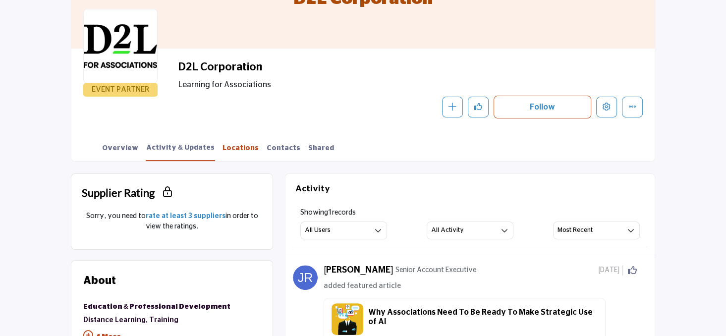
click at [227, 143] on link "Locations" at bounding box center [240, 151] width 37 height 17
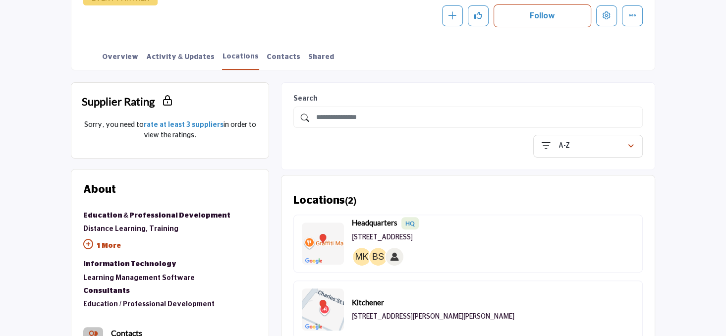
scroll to position [285, 0]
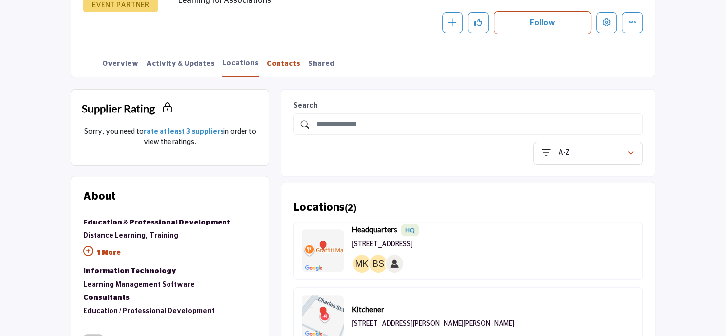
click at [266, 64] on link "Contacts" at bounding box center [283, 67] width 35 height 17
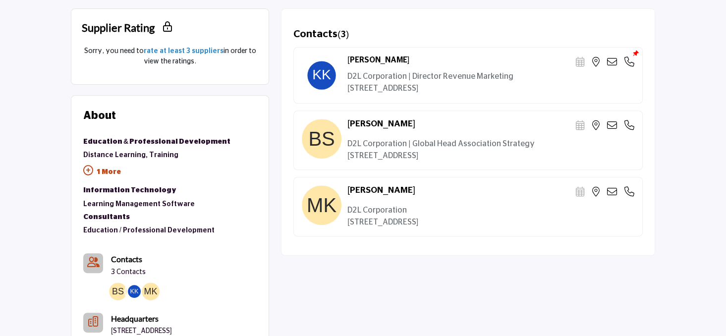
scroll to position [172, 0]
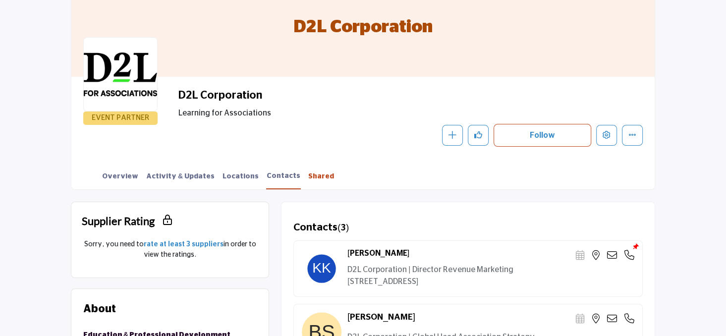
click at [308, 177] on link "Shared" at bounding box center [321, 179] width 27 height 17
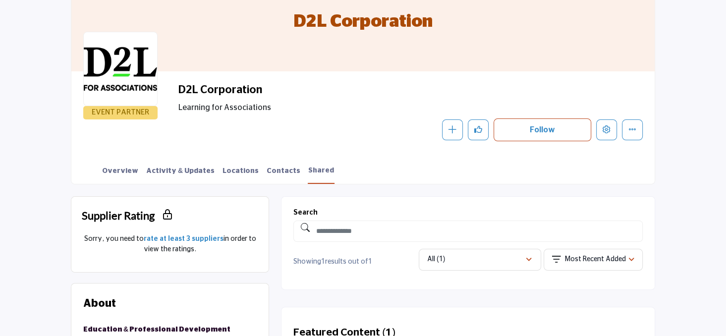
scroll to position [177, 0]
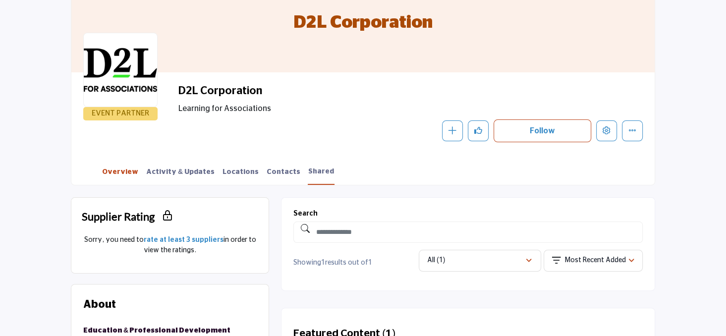
click at [124, 169] on link "Overview" at bounding box center [120, 175] width 37 height 17
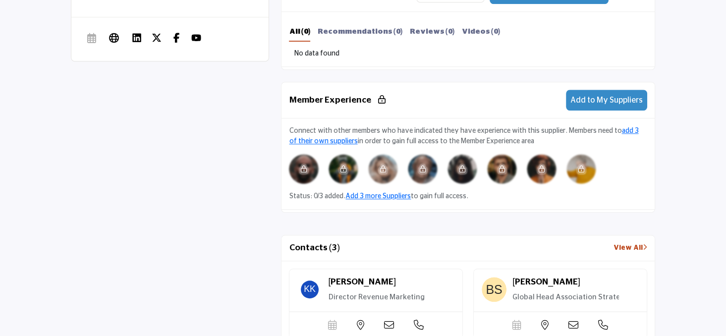
scroll to position [981, 0]
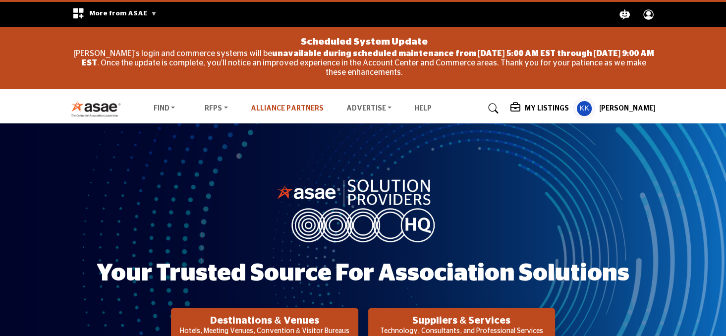
click at [285, 108] on link "Alliance Partners" at bounding box center [287, 108] width 73 height 7
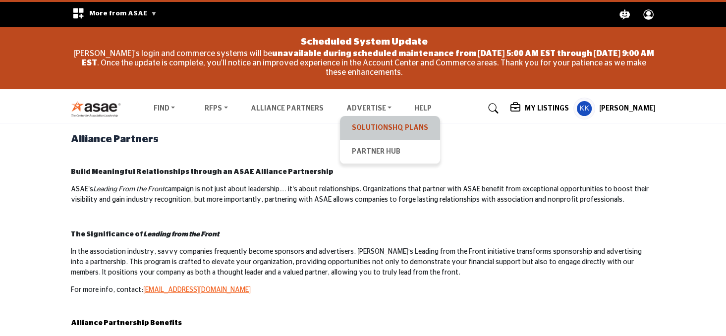
click at [368, 128] on link "SolutionsHQ Plans" at bounding box center [390, 128] width 90 height 14
click at [370, 126] on link "SolutionsHQ Plans" at bounding box center [390, 128] width 90 height 14
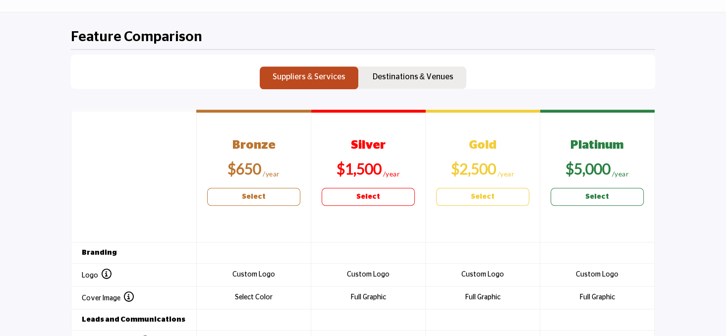
scroll to position [1023, 0]
click at [427, 75] on p "Destinations & Venues" at bounding box center [413, 77] width 81 height 12
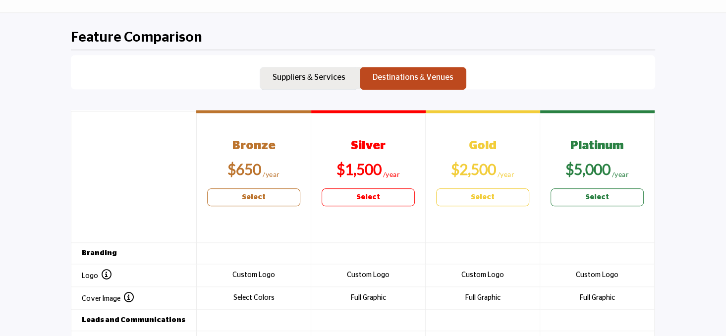
click at [320, 79] on p "Suppliers & Services" at bounding box center [308, 77] width 73 height 12
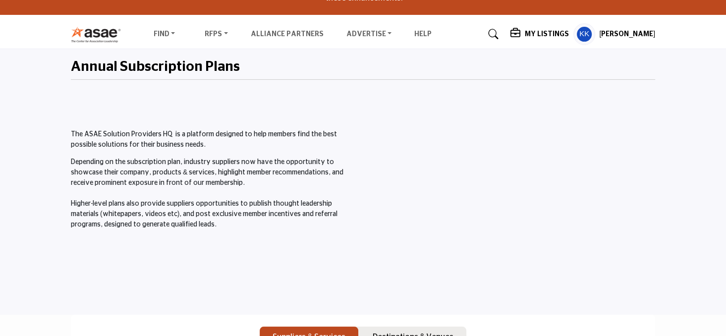
scroll to position [83, 0]
